Goal: Transaction & Acquisition: Book appointment/travel/reservation

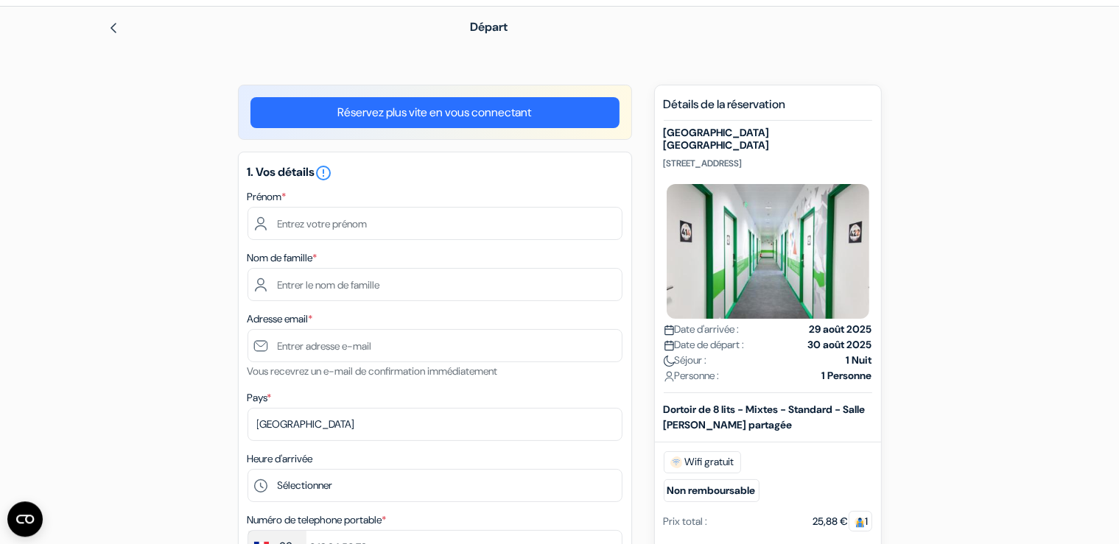
scroll to position [77, 0]
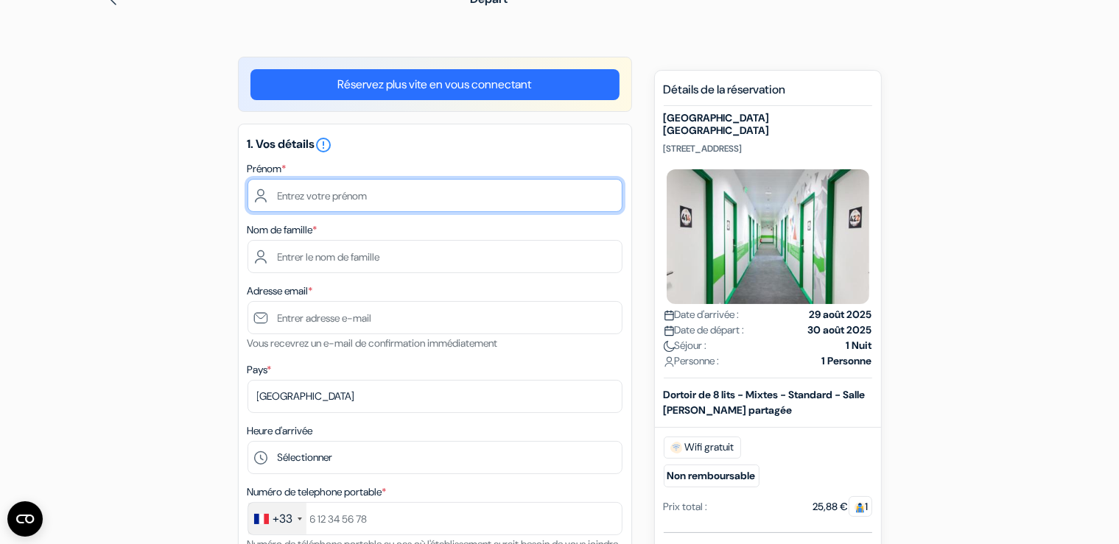
click at [359, 189] on input "text" at bounding box center [435, 195] width 375 height 33
type input "Loïc"
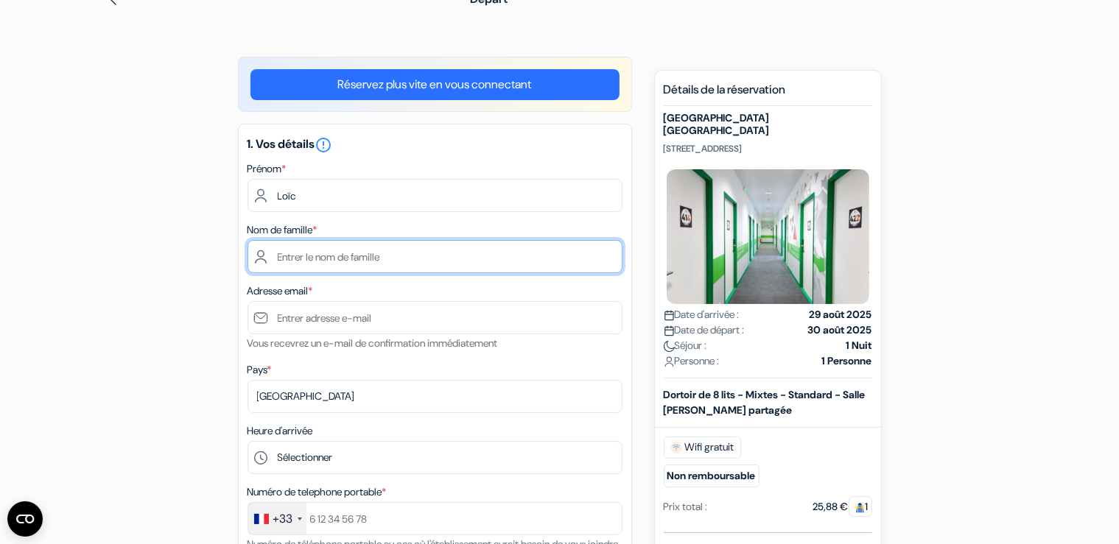
click at [338, 253] on input "text" at bounding box center [435, 256] width 375 height 33
type input "COLIGNON"
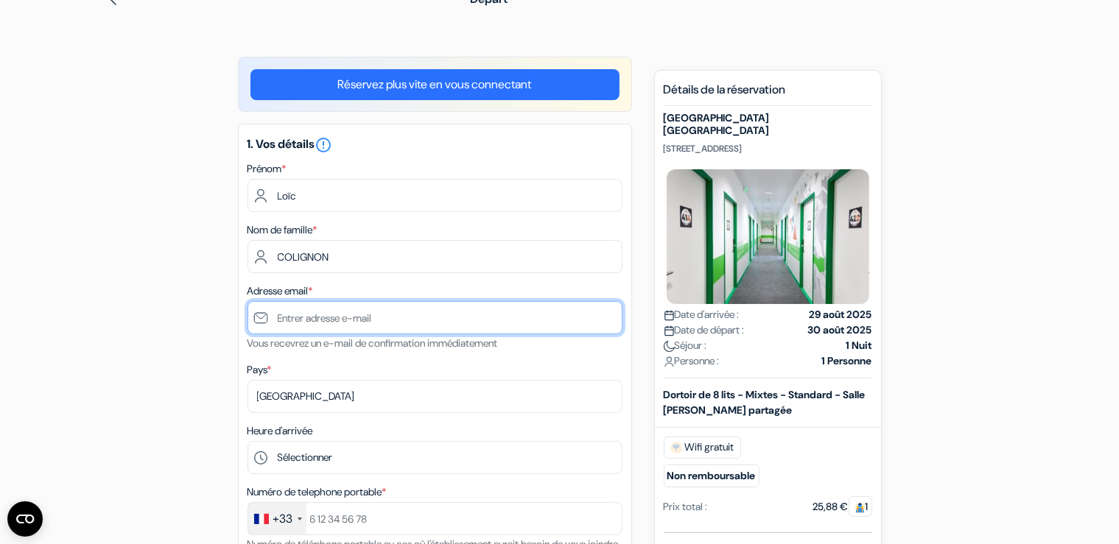
click at [323, 323] on input "text" at bounding box center [435, 317] width 375 height 33
type input "[PERSON_NAME][EMAIL_ADDRESS][DOMAIN_NAME]"
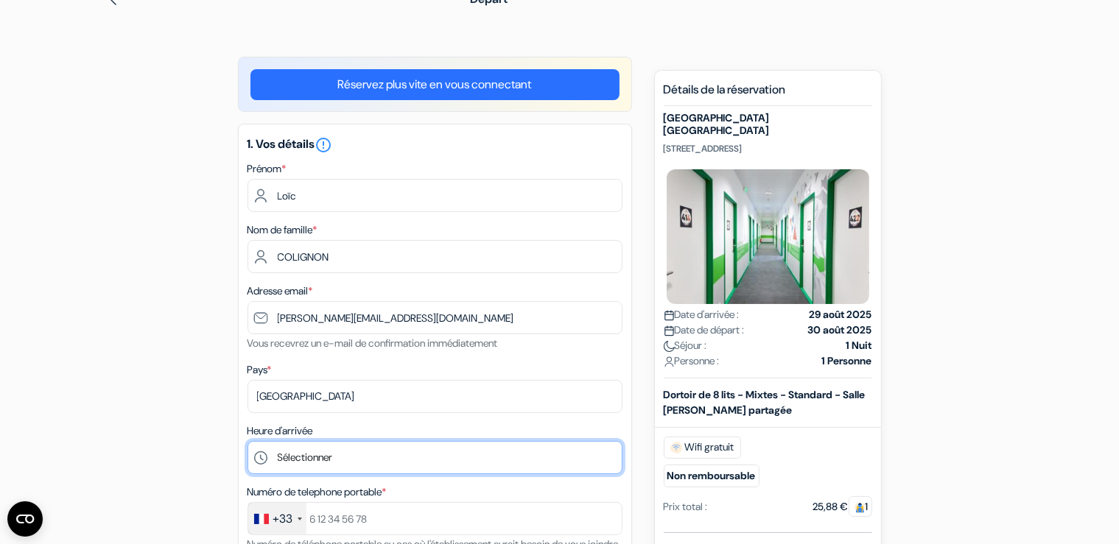
click at [248, 441] on select "Sélectionner 1:00 2:00 3:00 4:00 5:00 6:00 7:00 8:00 9:00 10:00 11:00 12:00 13:…" at bounding box center [435, 457] width 375 height 33
select select "15"
click option "15:00" at bounding box center [0, 0] width 0 height 0
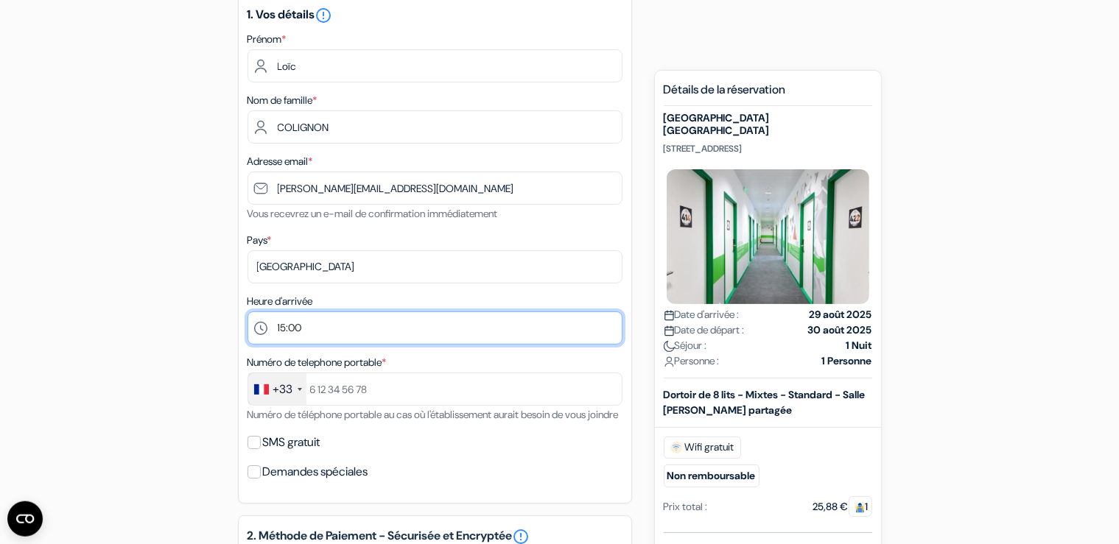
scroll to position [233, 0]
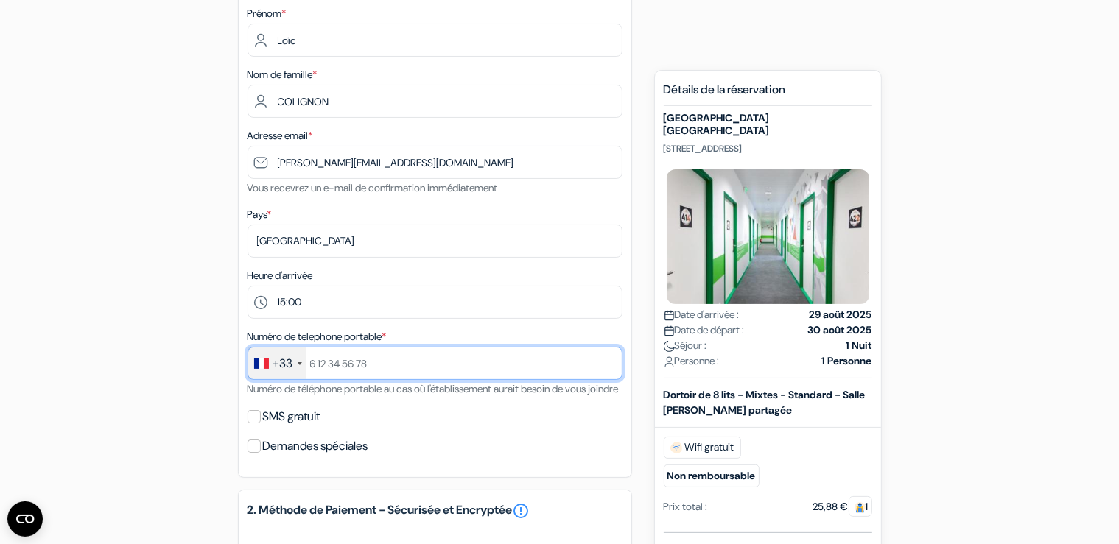
click at [369, 359] on input "text" at bounding box center [435, 363] width 375 height 33
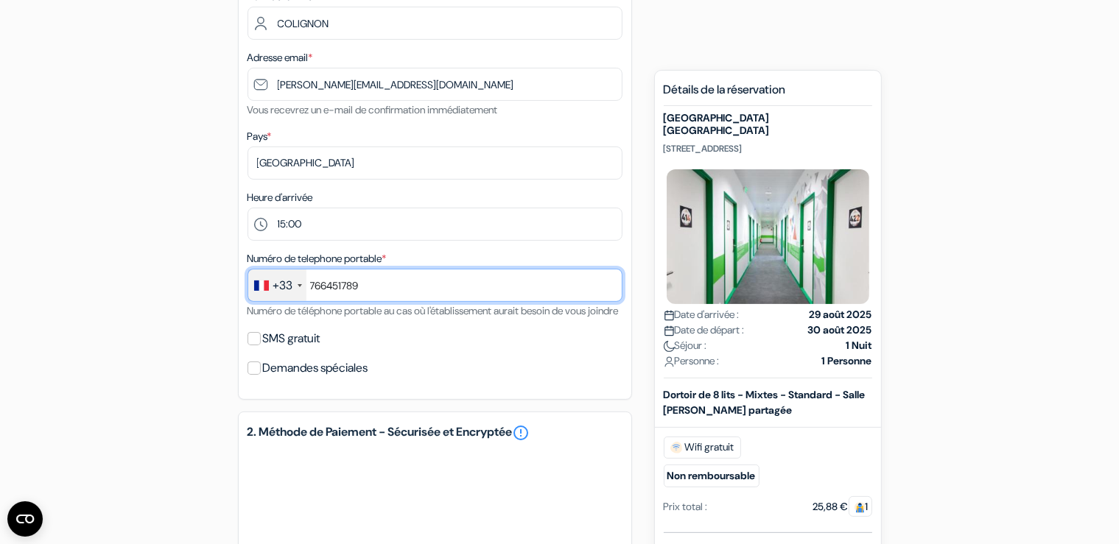
scroll to position [389, 0]
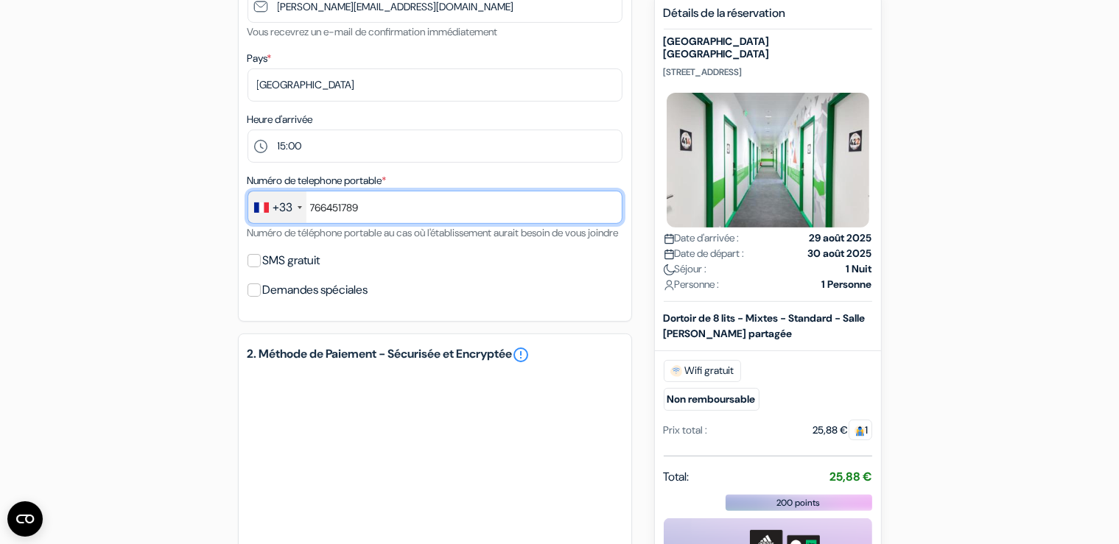
type input "766451789"
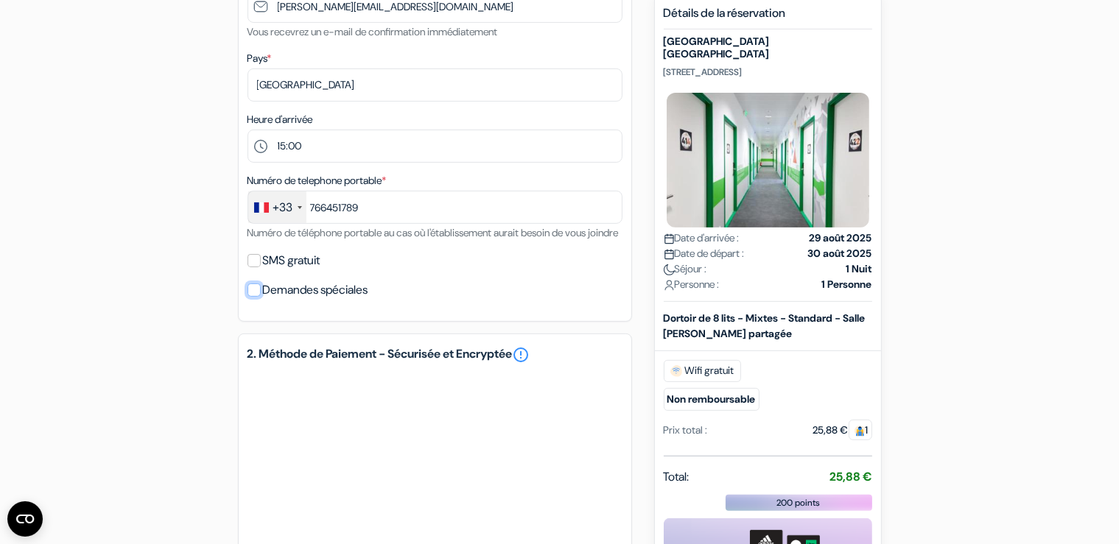
click at [256, 297] on input "Demandes spéciales" at bounding box center [254, 290] width 13 height 13
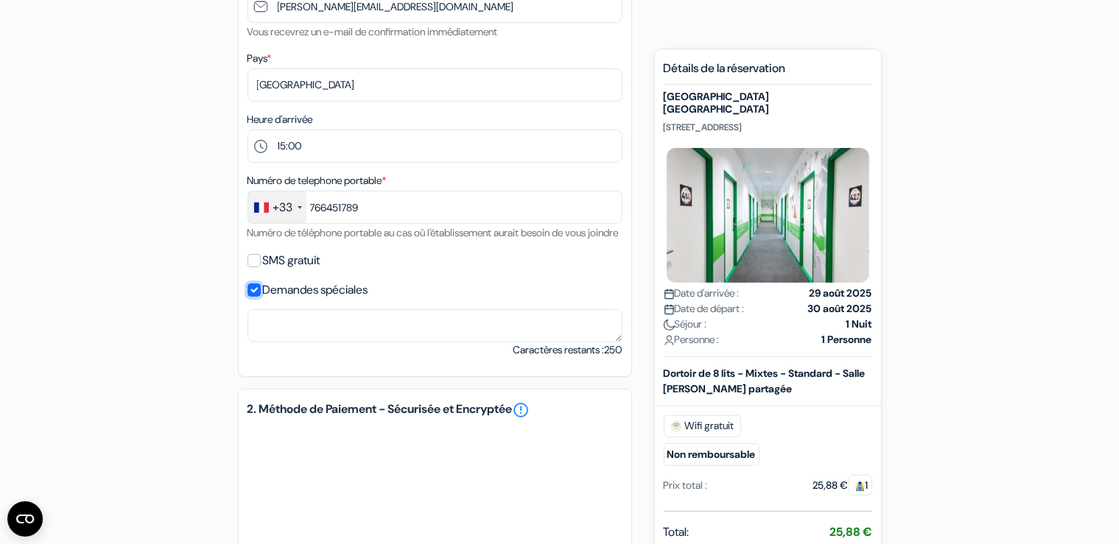
click at [256, 297] on input "Demandes spéciales" at bounding box center [254, 290] width 13 height 13
checkbox input "false"
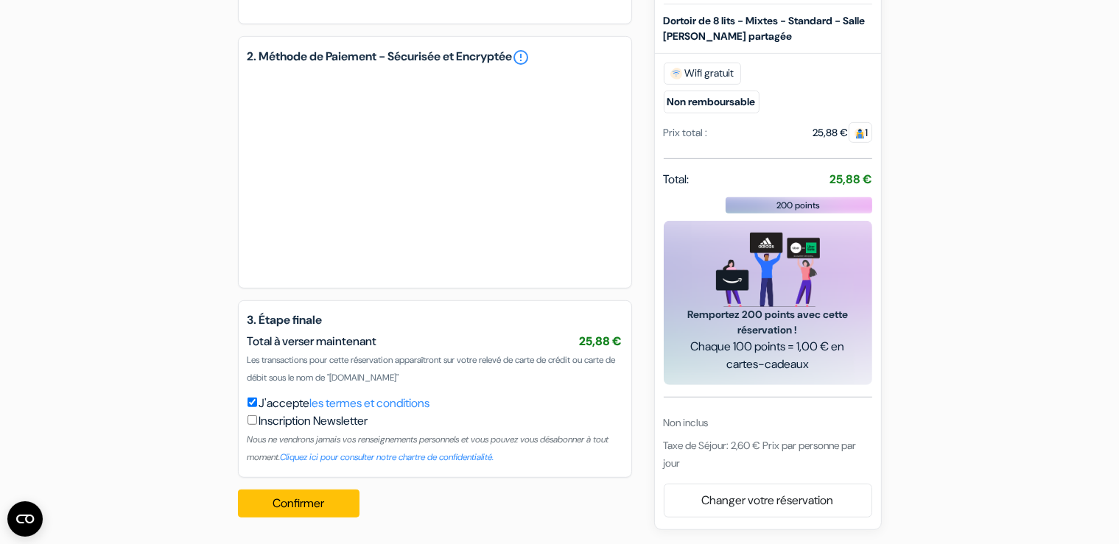
scroll to position [704, 0]
click at [275, 505] on button "Confirmer Loading..." at bounding box center [299, 504] width 122 height 28
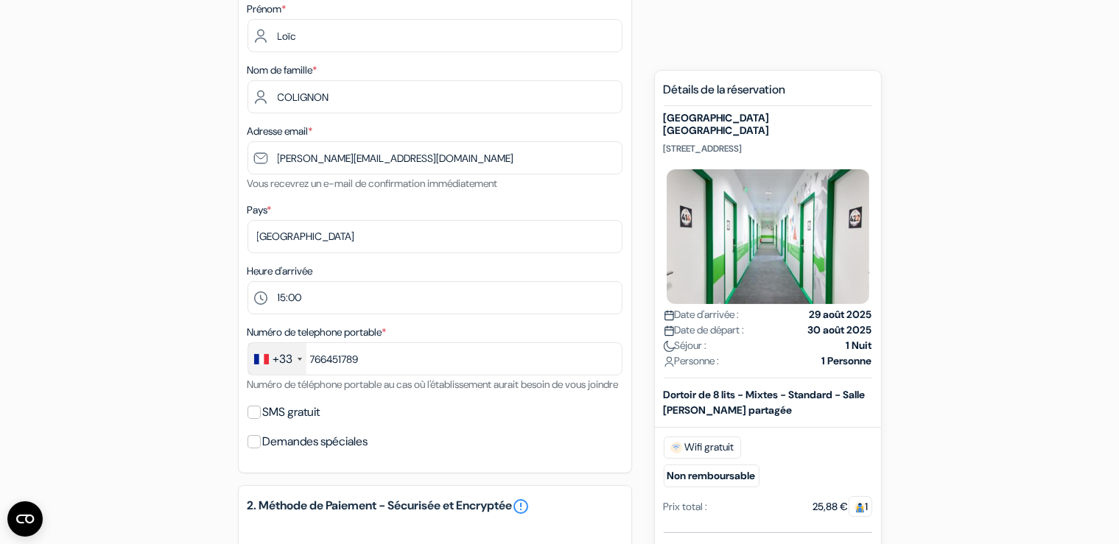
scroll to position [159, 0]
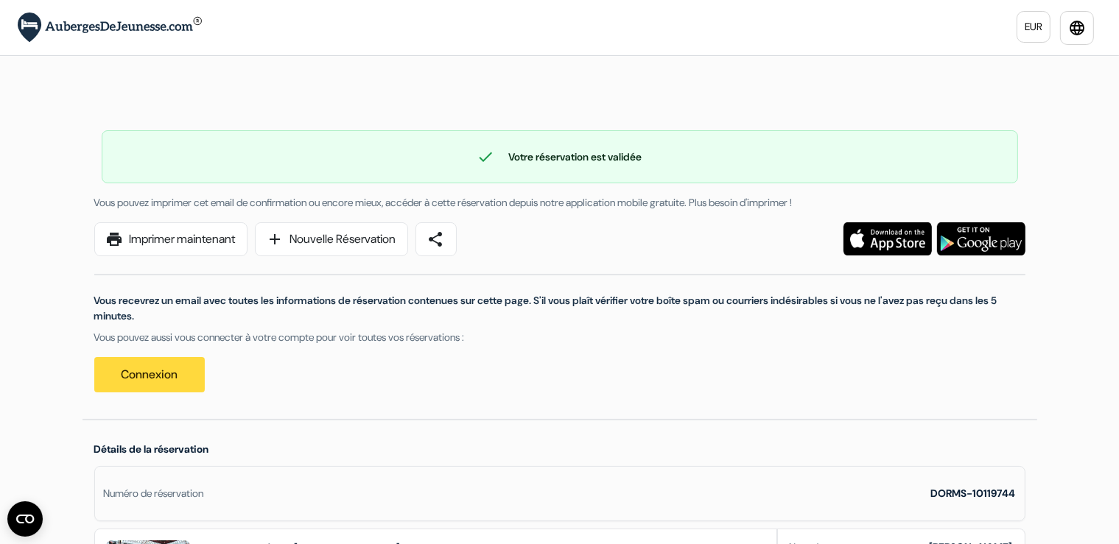
click at [104, 27] on img at bounding box center [110, 28] width 184 height 30
